Goal: Task Accomplishment & Management: Use online tool/utility

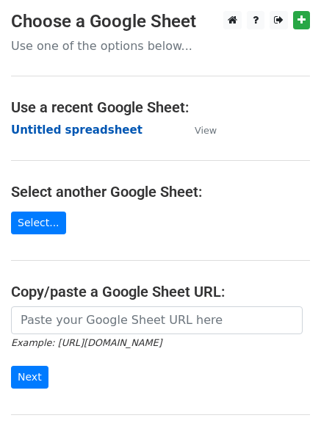
click at [103, 129] on strong "Untitled spreadsheet" at bounding box center [76, 129] width 131 height 13
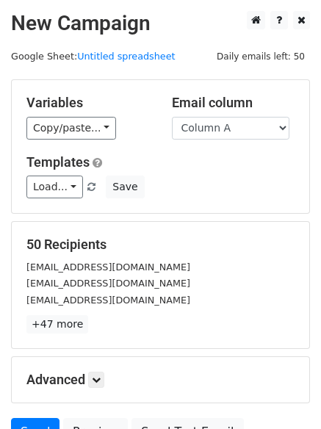
click at [236, 159] on h5 "Templates" at bounding box center [160, 162] width 268 height 16
click at [243, 136] on select "Column A Column B Column C Column D Column E Column F" at bounding box center [230, 128] width 117 height 23
click at [147, 186] on div "Load... No templates saved Save" at bounding box center [160, 186] width 290 height 23
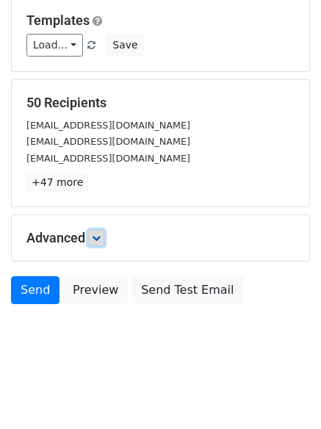
click at [98, 232] on link at bounding box center [96, 238] width 16 height 16
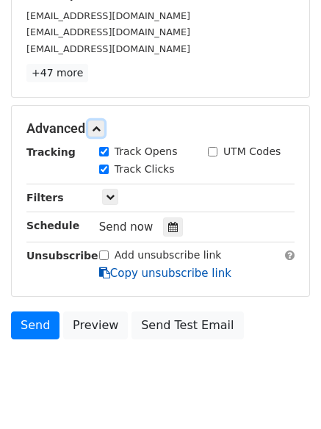
scroll to position [255, 0]
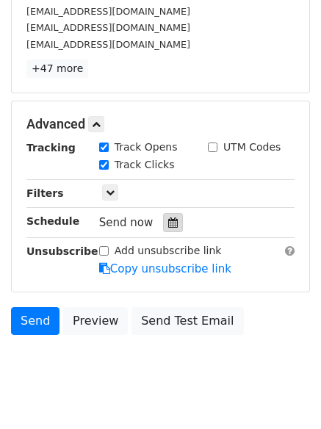
click at [168, 225] on icon at bounding box center [173, 222] width 10 height 10
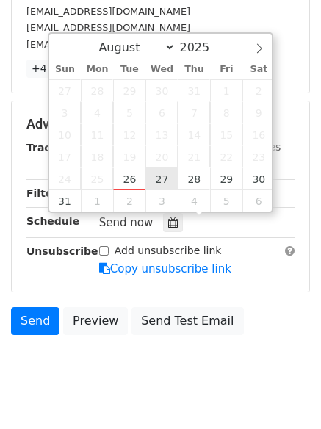
type input "2025-08-27 12:00"
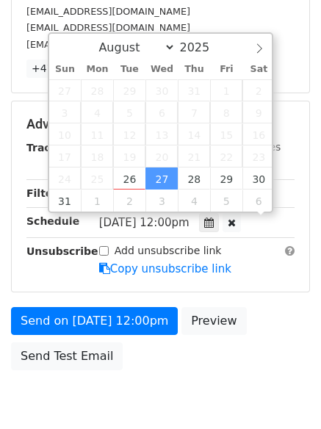
scroll to position [1, 0]
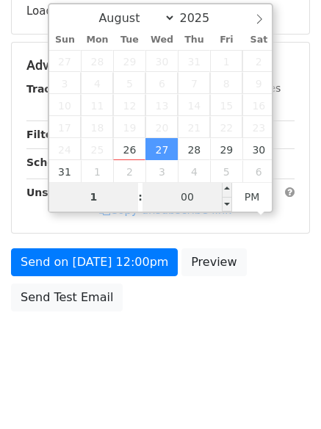
type input "1"
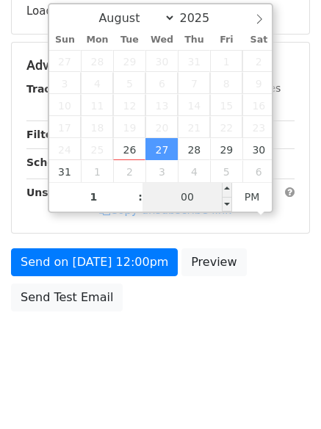
type input "2025-08-27 13:00"
type input "01"
click at [189, 197] on input "00" at bounding box center [187, 196] width 90 height 29
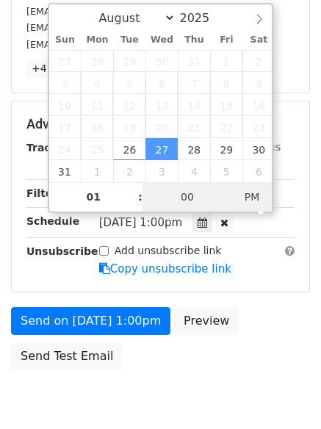
type input "2025-08-27 01:00"
click at [258, 194] on span "PM" at bounding box center [252, 196] width 40 height 29
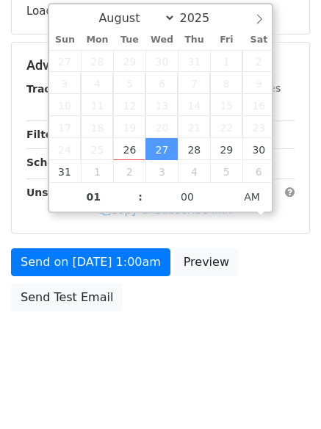
click at [217, 349] on body "New Campaign Daily emails left: 50 Google Sheet: Untitled spreadsheet Variables…" at bounding box center [160, 67] width 321 height 622
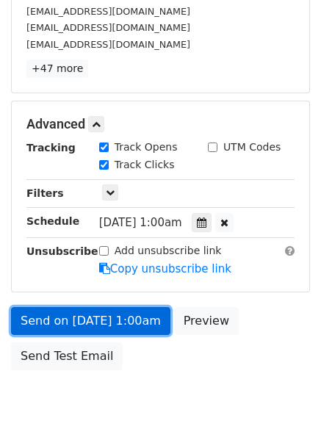
click at [141, 316] on link "Send on Aug 27 at 1:00am" at bounding box center [90, 321] width 159 height 28
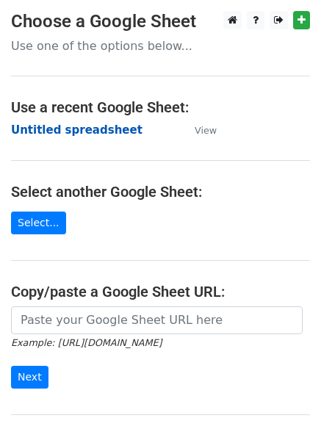
click at [98, 123] on strong "Untitled spreadsheet" at bounding box center [76, 129] width 131 height 13
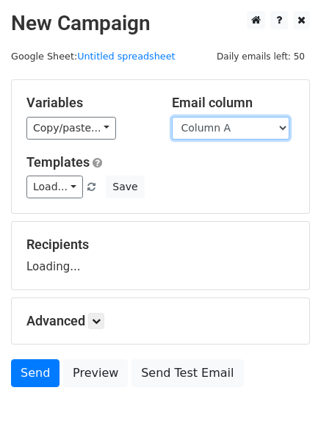
click at [248, 127] on select "Column A Column B Column C Column D Column E Column F" at bounding box center [230, 128] width 117 height 23
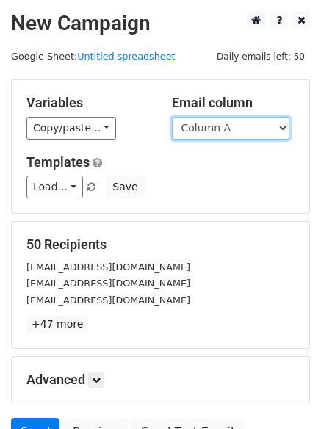
click at [265, 125] on select "Column A Column B Column C Column D Column E Column F" at bounding box center [230, 128] width 117 height 23
select select "Column B"
click at [172, 117] on select "Column A Column B Column C Column D Column E Column F" at bounding box center [230, 128] width 117 height 23
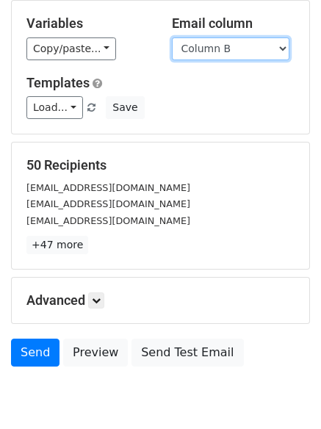
scroll to position [142, 0]
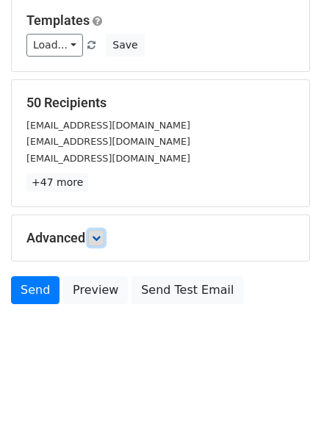
click at [98, 241] on icon at bounding box center [96, 237] width 9 height 9
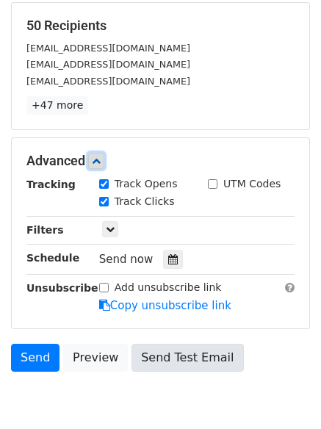
scroll to position [286, 0]
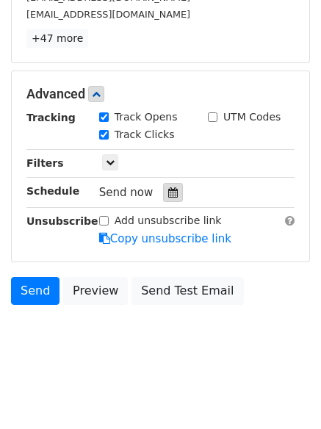
click at [163, 186] on div at bounding box center [173, 192] width 20 height 19
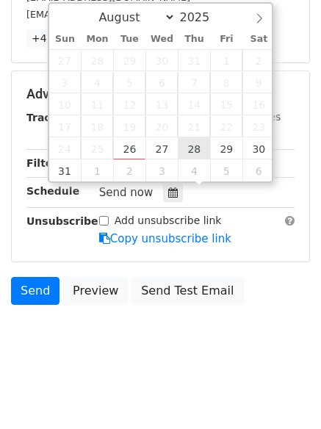
type input "2025-08-28 12:00"
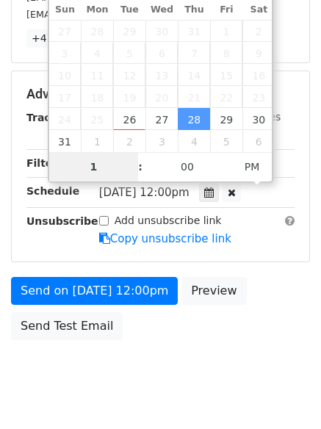
scroll to position [262, 0]
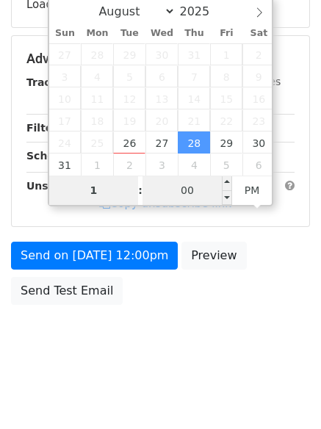
type input "1"
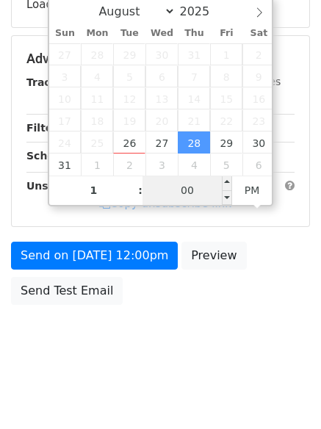
type input "2025-08-28 13:00"
type input "01"
click at [183, 187] on input "00" at bounding box center [187, 189] width 90 height 29
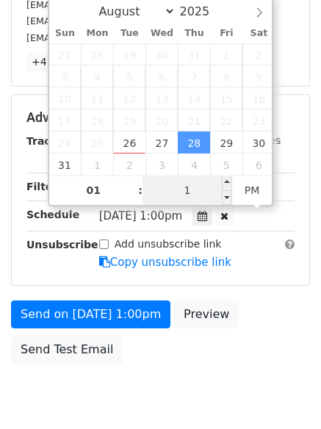
type input "11"
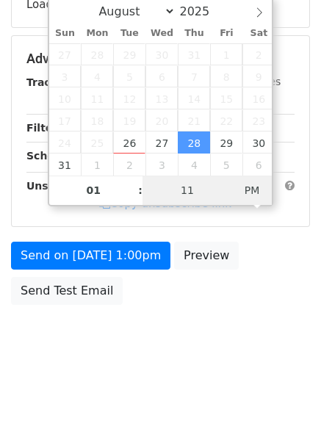
type input "2025-08-28 01:11"
click at [251, 192] on span "PM" at bounding box center [252, 189] width 40 height 29
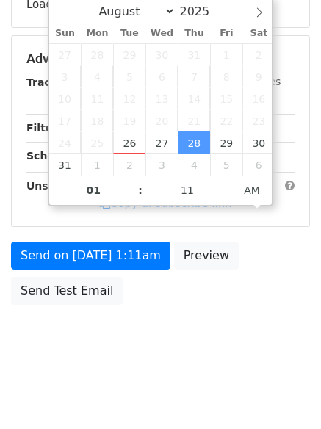
click at [192, 345] on body "New Campaign Daily emails left: 50 Google Sheet: Untitled spreadsheet Variables…" at bounding box center [160, 60] width 321 height 622
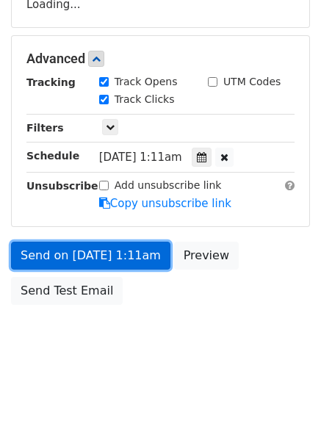
click at [118, 268] on link "Send on Aug 28 at 1:11am" at bounding box center [90, 255] width 159 height 28
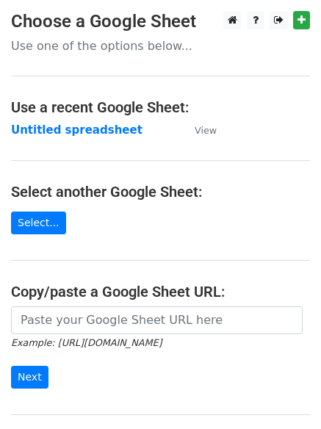
click at [101, 119] on main "Choose a Google Sheet Use one of the options below... Use a recent Google Sheet…" at bounding box center [160, 239] width 321 height 456
click at [106, 128] on strong "Untitled spreadsheet" at bounding box center [76, 129] width 131 height 13
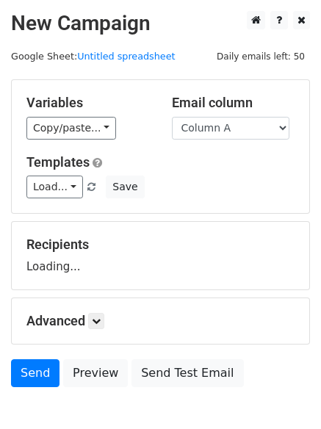
click at [262, 124] on select "Column A Column B Column C Column D Column E Column F" at bounding box center [230, 128] width 117 height 23
select select "Column C"
click at [172, 117] on select "Column A Column B Column C Column D Column E Column F" at bounding box center [230, 128] width 117 height 23
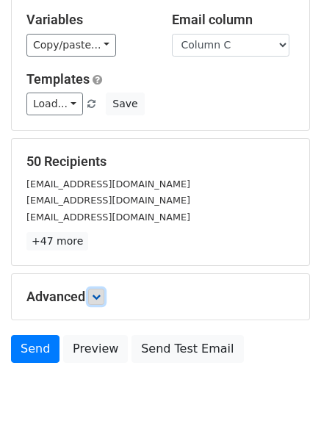
click at [91, 297] on link at bounding box center [96, 296] width 16 height 16
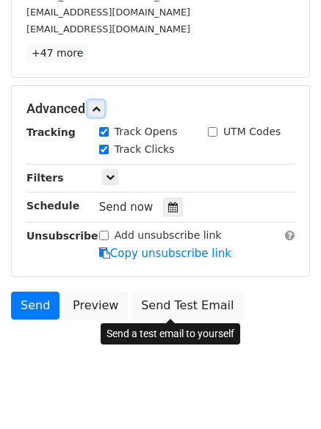
scroll to position [278, 0]
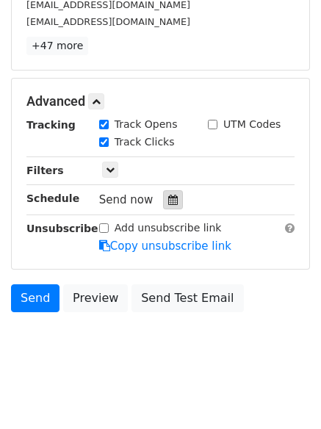
click at [168, 195] on icon at bounding box center [173, 200] width 10 height 10
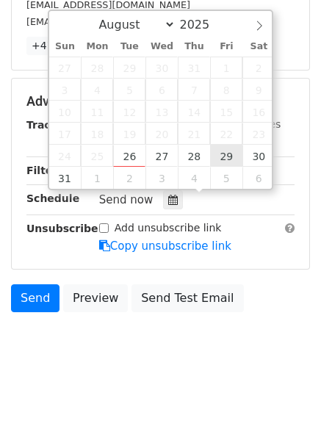
type input "2025-08-29 12:00"
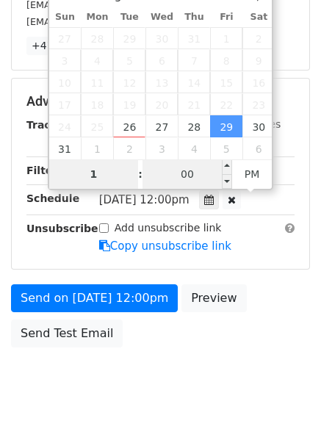
type input "1"
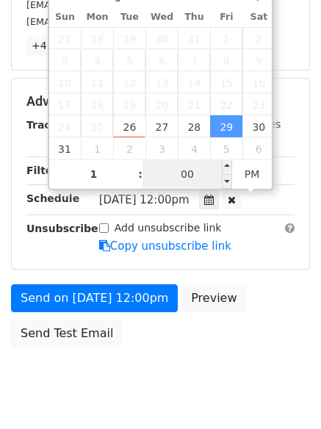
type input "2025-08-29 13:00"
type input "01"
click at [199, 183] on input "00" at bounding box center [187, 173] width 90 height 29
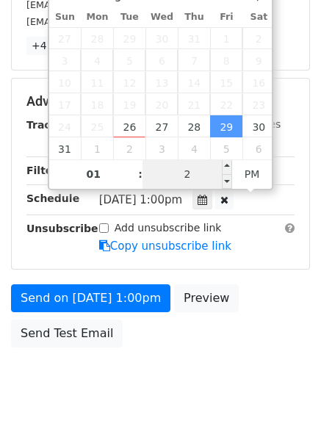
type input "22"
type input "2025-08-29 01:22"
click at [253, 173] on div "August September October November December 2025 Sun Mon Tue Wed Thu Fri Sat 27 …" at bounding box center [161, 85] width 226 height 210
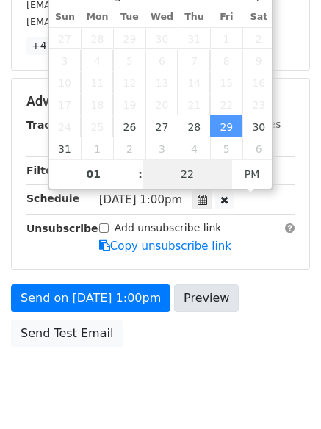
scroll to position [262, 0]
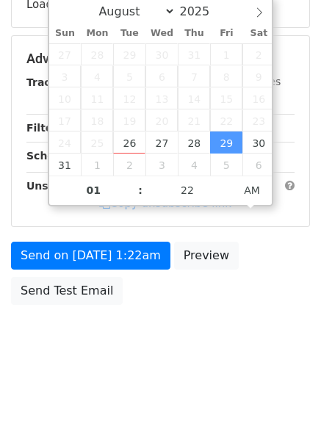
click at [222, 344] on body "New Campaign Daily emails left: 50 Google Sheet: Untitled spreadsheet Variables…" at bounding box center [160, 60] width 321 height 622
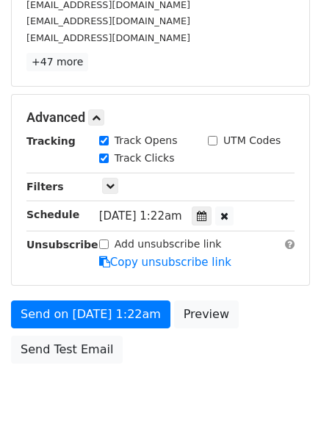
click at [159, 390] on body "New Campaign Daily emails left: 50 Google Sheet: Untitled spreadsheet Variables…" at bounding box center [160, 89] width 321 height 680
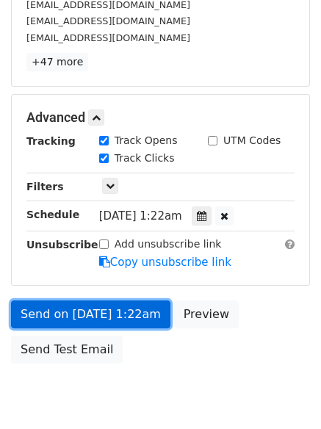
click at [136, 317] on link "Send on Aug 29 at 1:22am" at bounding box center [90, 314] width 159 height 28
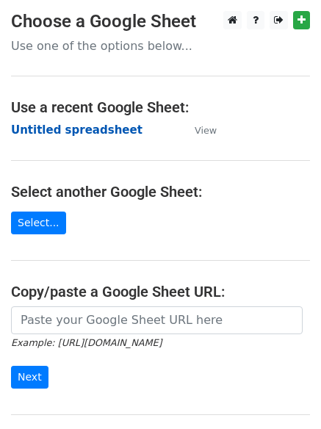
click at [50, 132] on strong "Untitled spreadsheet" at bounding box center [76, 129] width 131 height 13
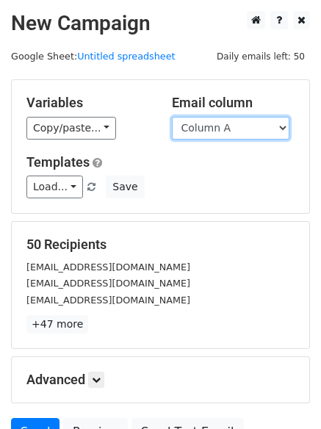
click at [238, 122] on select "Column A Column B Column C Column D Column E Column F" at bounding box center [230, 128] width 117 height 23
select select "Column D"
click at [172, 117] on select "Column A Column B Column C Column D Column E Column F" at bounding box center [230, 128] width 117 height 23
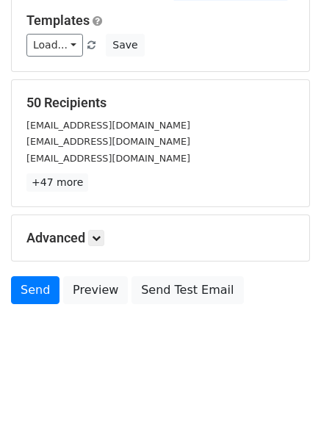
scroll to position [83, 0]
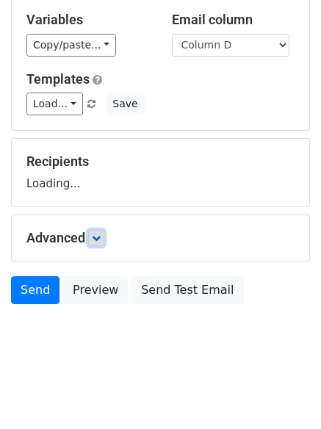
click at [98, 236] on icon at bounding box center [96, 237] width 9 height 9
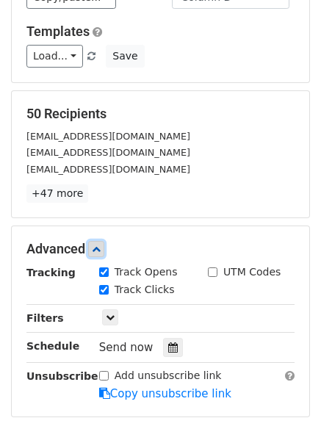
scroll to position [156, 0]
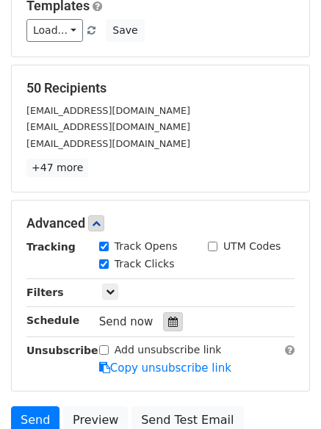
click at [170, 321] on icon at bounding box center [173, 321] width 10 height 10
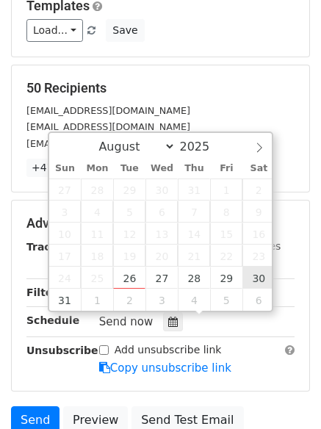
type input "2025-08-30 12:00"
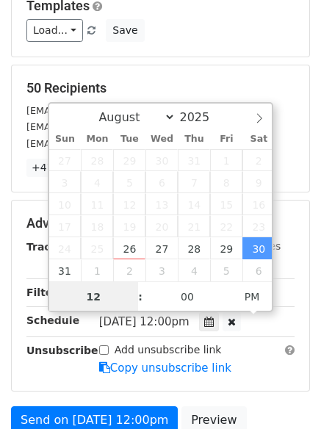
scroll to position [1, 0]
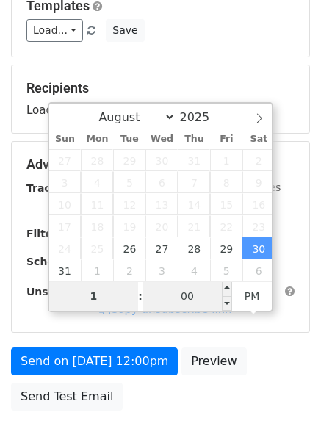
type input "1"
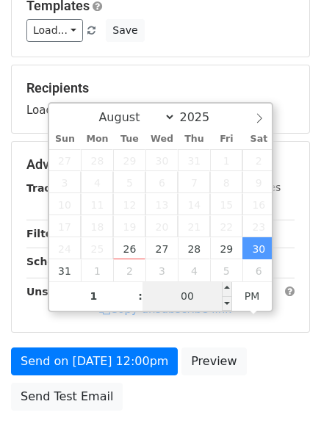
type input "2025-08-30 13:00"
type input "01"
click at [188, 300] on input "00" at bounding box center [187, 295] width 90 height 29
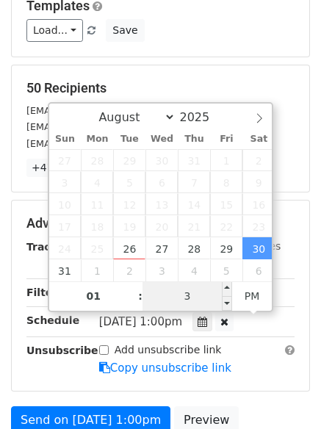
type input "33"
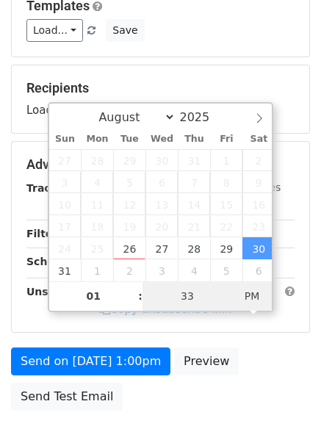
type input "2025-08-30 01:33"
click at [253, 298] on span "AM" at bounding box center [252, 295] width 40 height 29
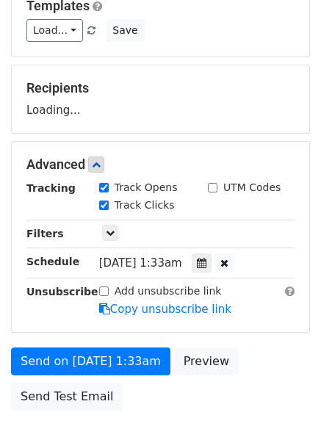
click at [203, 379] on form "Variables Copy/paste... {{Column A}} {{Column B}} {{Column C}} {{Column D}} {{C…" at bounding box center [160, 170] width 299 height 495
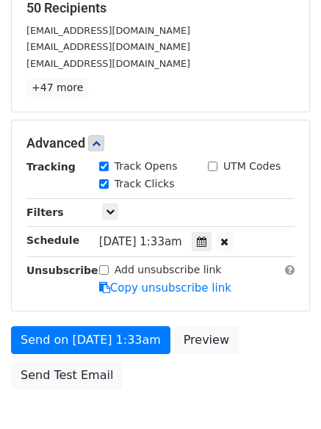
scroll to position [321, 0]
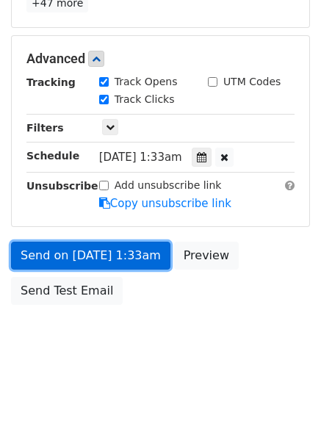
click at [117, 257] on link "Send on Aug 30 at 1:33am" at bounding box center [90, 255] width 159 height 28
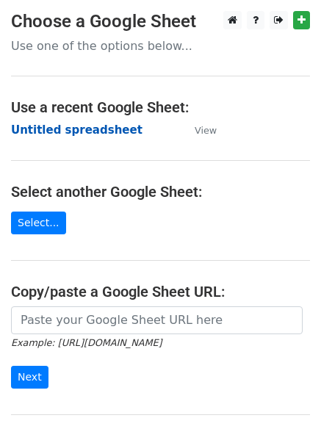
click at [44, 130] on strong "Untitled spreadsheet" at bounding box center [76, 129] width 131 height 13
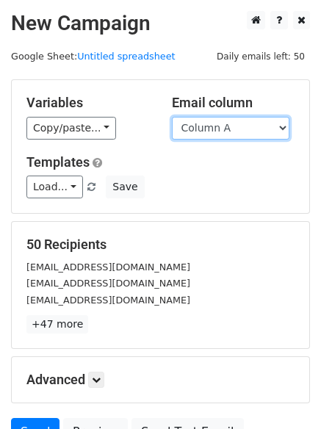
click at [214, 118] on select "Column A Column B Column C Column D Column E Column F" at bounding box center [230, 128] width 117 height 23
select select "Column E"
click at [172, 117] on select "Column A Column B Column C Column D Column E Column F" at bounding box center [230, 128] width 117 height 23
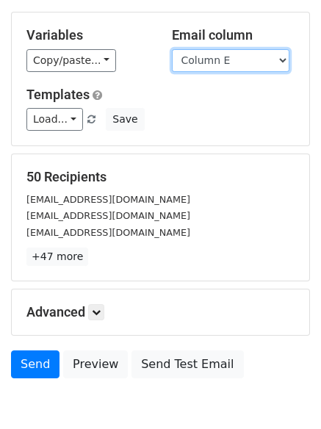
scroll to position [68, 0]
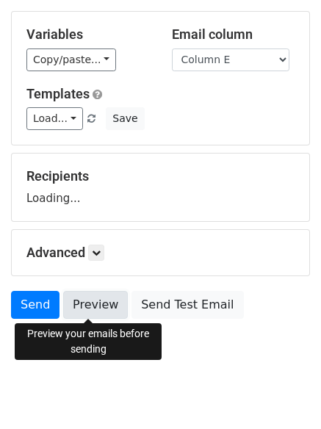
click at [106, 313] on link "Preview" at bounding box center [95, 305] width 65 height 28
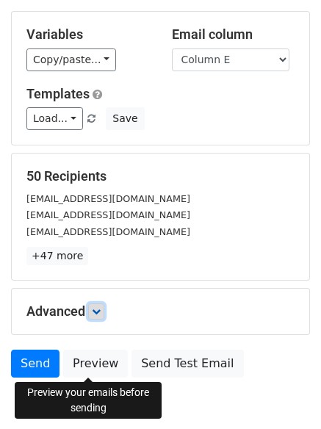
click at [100, 307] on icon at bounding box center [96, 311] width 9 height 9
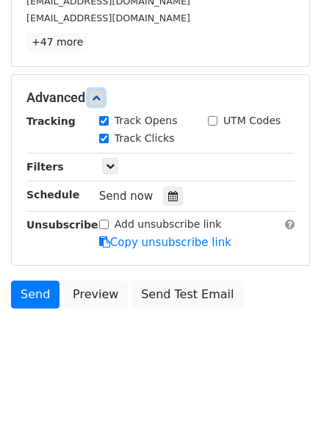
scroll to position [286, 0]
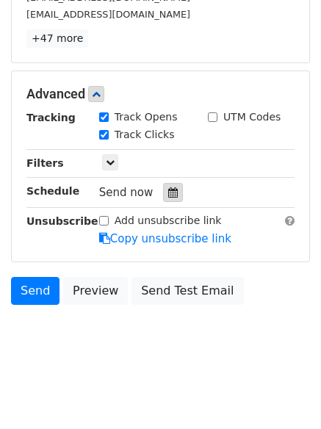
click at [163, 184] on div at bounding box center [173, 192] width 20 height 19
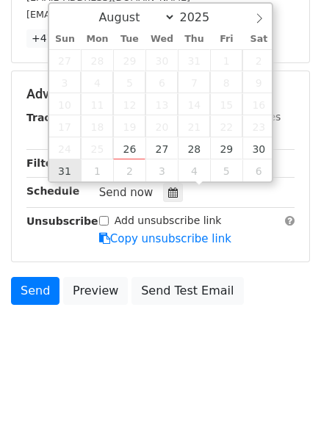
type input "2025-08-31 12:00"
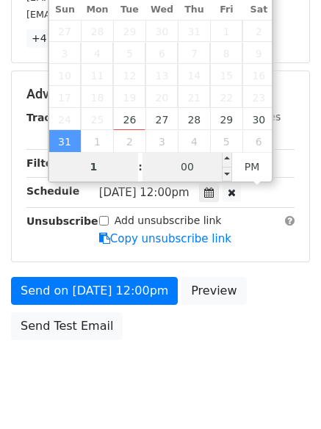
type input "1"
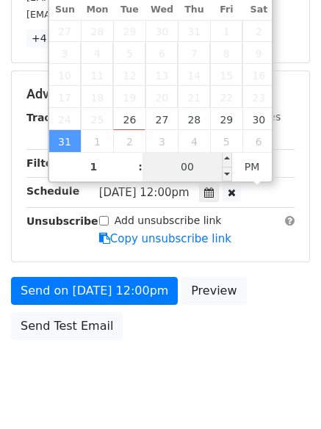
type input "2025-08-31 13:00"
type input "01"
click at [189, 156] on input "00" at bounding box center [187, 166] width 90 height 29
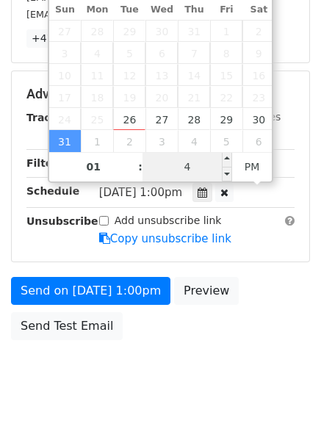
type input "44"
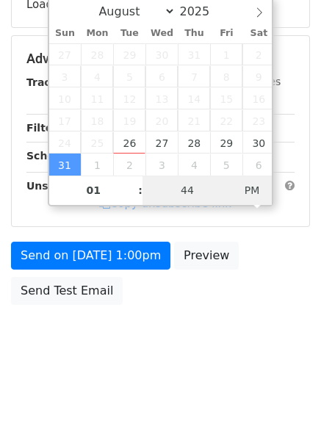
type input "2025-08-31 01:44"
click at [248, 194] on span "PM" at bounding box center [252, 189] width 40 height 29
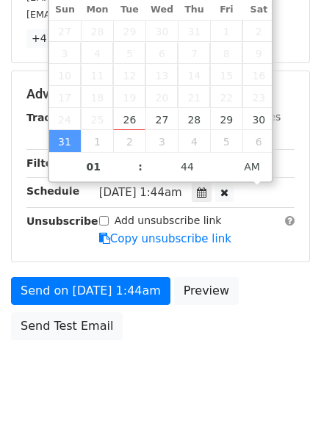
click at [170, 346] on body "New Campaign Daily emails left: 50 Google Sheet: Untitled spreadsheet Variables…" at bounding box center [160, 65] width 321 height 680
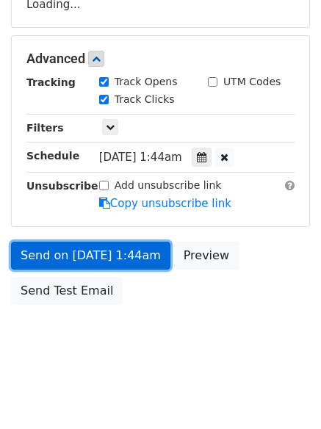
click at [144, 247] on link "Send on Aug 31 at 1:44am" at bounding box center [90, 255] width 159 height 28
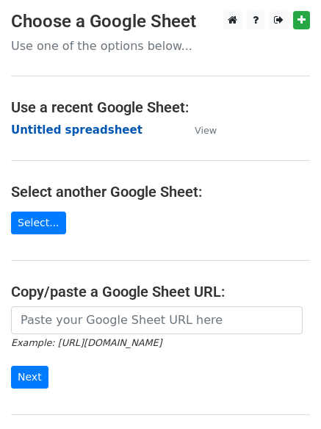
click at [53, 128] on strong "Untitled spreadsheet" at bounding box center [76, 129] width 131 height 13
click at [230, 131] on main "Choose a Google Sheet Use one of the options below... Use a recent Google Sheet…" at bounding box center [160, 239] width 321 height 456
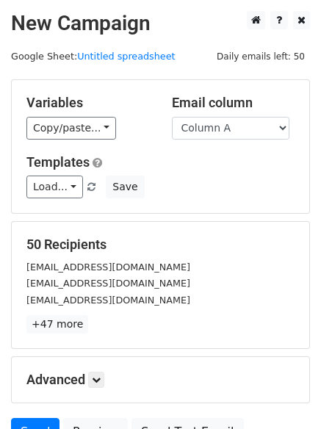
click at [225, 245] on h5 "50 Recipients" at bounding box center [160, 244] width 268 height 16
drag, startPoint x: 228, startPoint y: 127, endPoint x: 229, endPoint y: 138, distance: 11.1
click at [228, 127] on select "Column A Column B Column C Column D Column E Column F" at bounding box center [230, 128] width 117 height 23
select select "Column F"
click at [172, 117] on select "Column A Column B Column C Column D Column E Column F" at bounding box center [230, 128] width 117 height 23
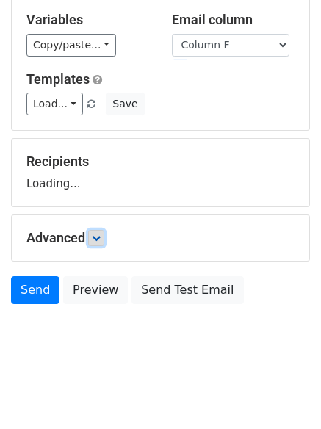
click at [99, 233] on icon at bounding box center [96, 237] width 9 height 9
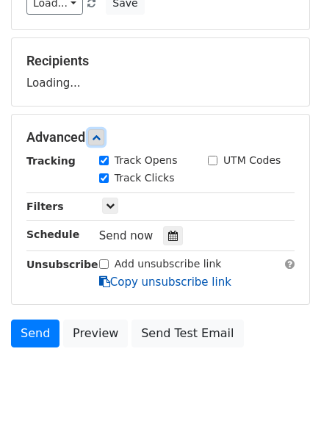
scroll to position [185, 0]
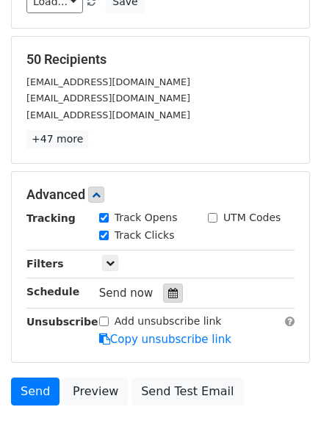
click at [163, 292] on div at bounding box center [173, 292] width 20 height 19
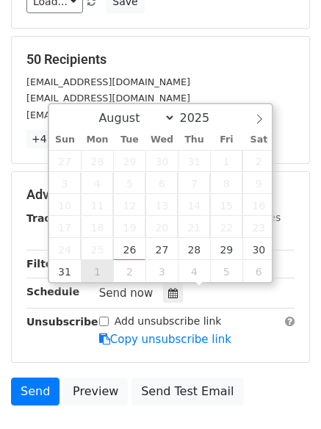
type input "[DATE] 12:00"
select select "8"
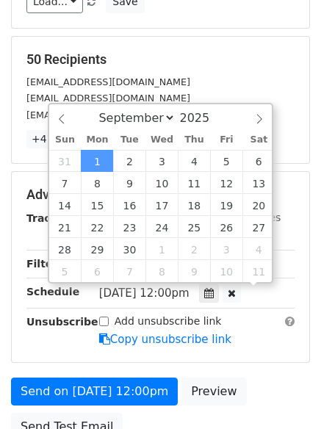
scroll to position [1, 0]
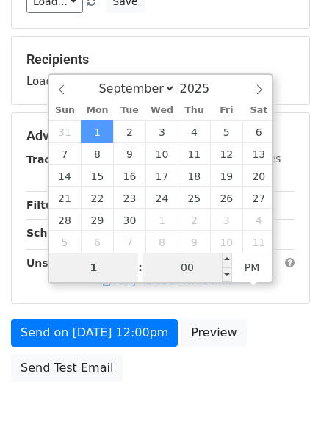
type input "1"
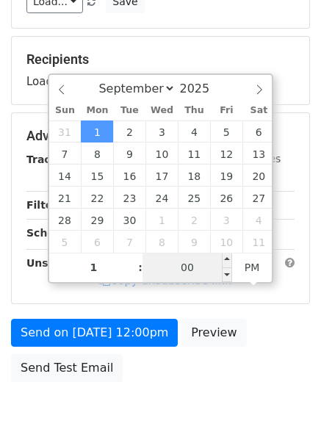
type input "[DATE] 13:00"
type input "01"
click at [178, 266] on input "00" at bounding box center [187, 266] width 90 height 29
type input "55"
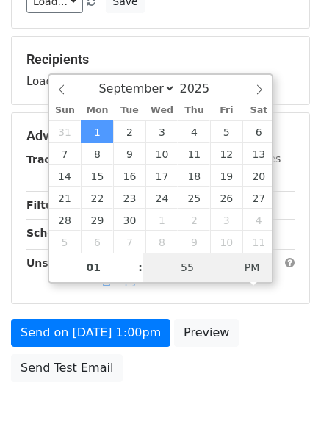
type input "[DATE] 01:55"
click at [242, 269] on span "AM" at bounding box center [252, 266] width 40 height 29
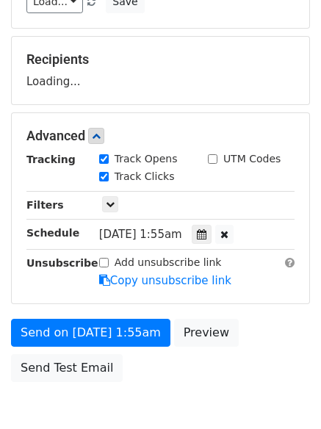
click at [212, 394] on body "New Campaign Daily emails left: 50 Google Sheet: Untitled spreadsheet Variables…" at bounding box center [160, 137] width 321 height 622
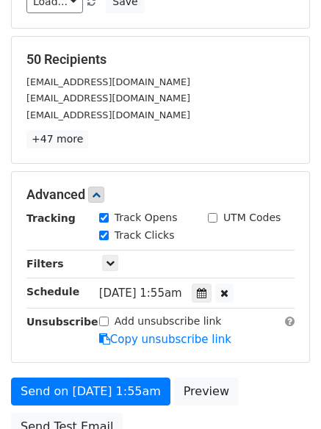
click at [137, 347] on div "Advanced Tracking Track Opens UTM Codes Track Clicks Filters Only include sprea…" at bounding box center [160, 267] width 297 height 190
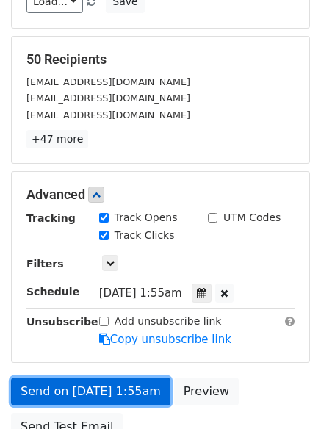
click at [137, 380] on link "Send on [DATE] 1:55am" at bounding box center [90, 391] width 159 height 28
